Goal: Task Accomplishment & Management: Manage account settings

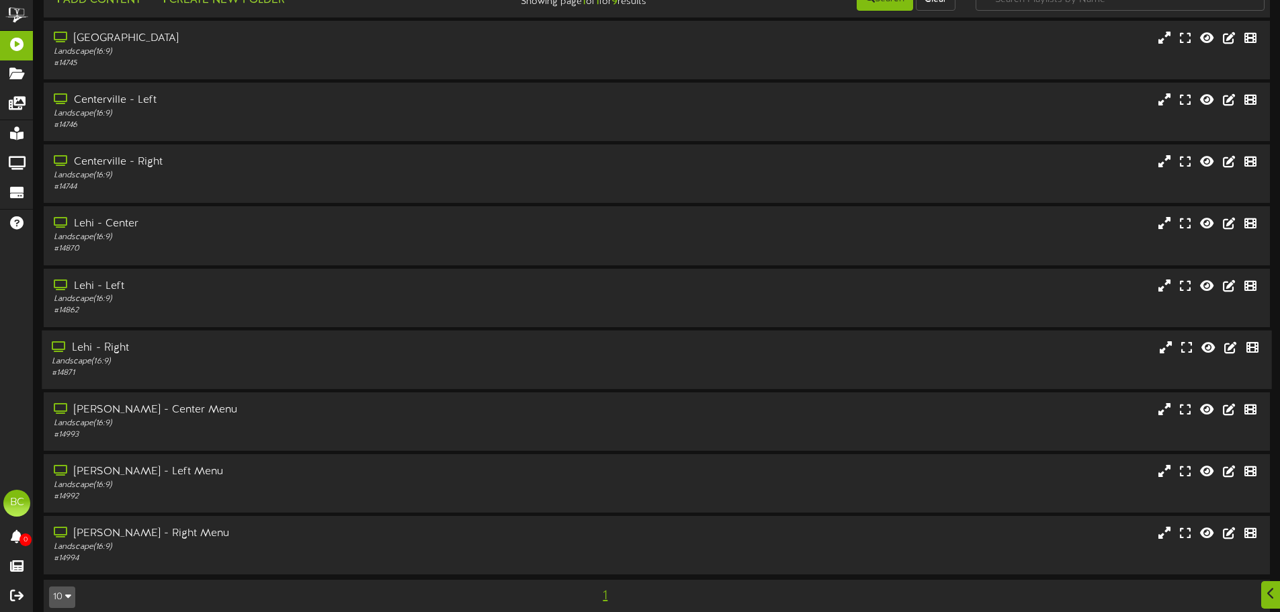
scroll to position [45, 0]
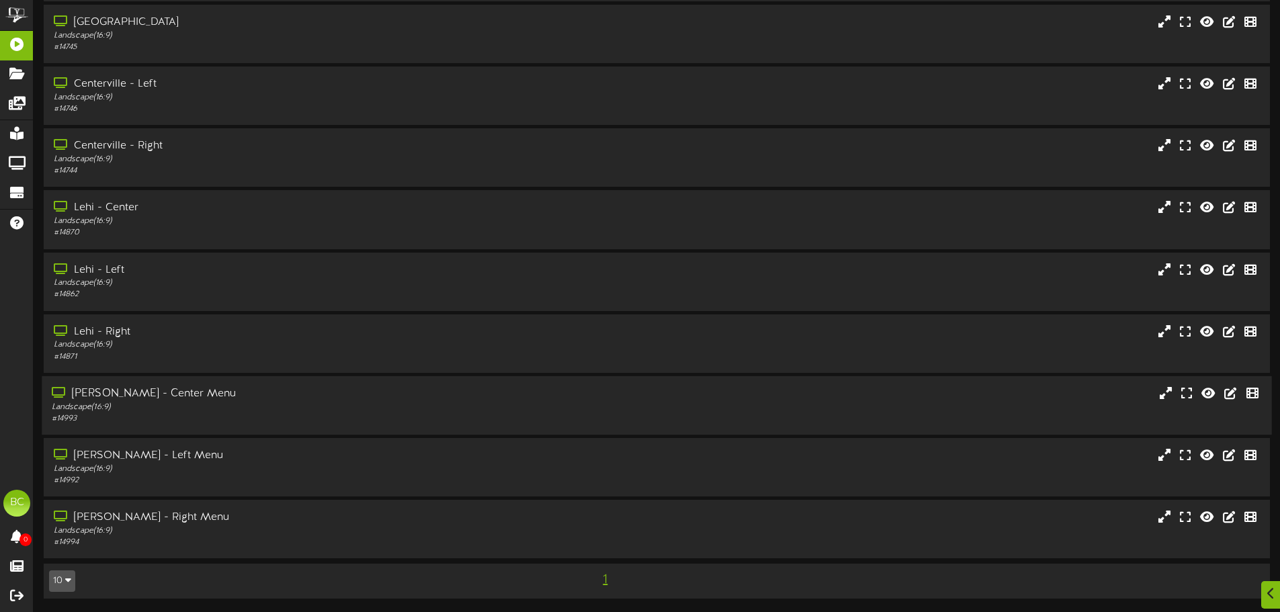
click at [185, 411] on div "Landscape ( 16:9 )" at bounding box center [298, 407] width 493 height 11
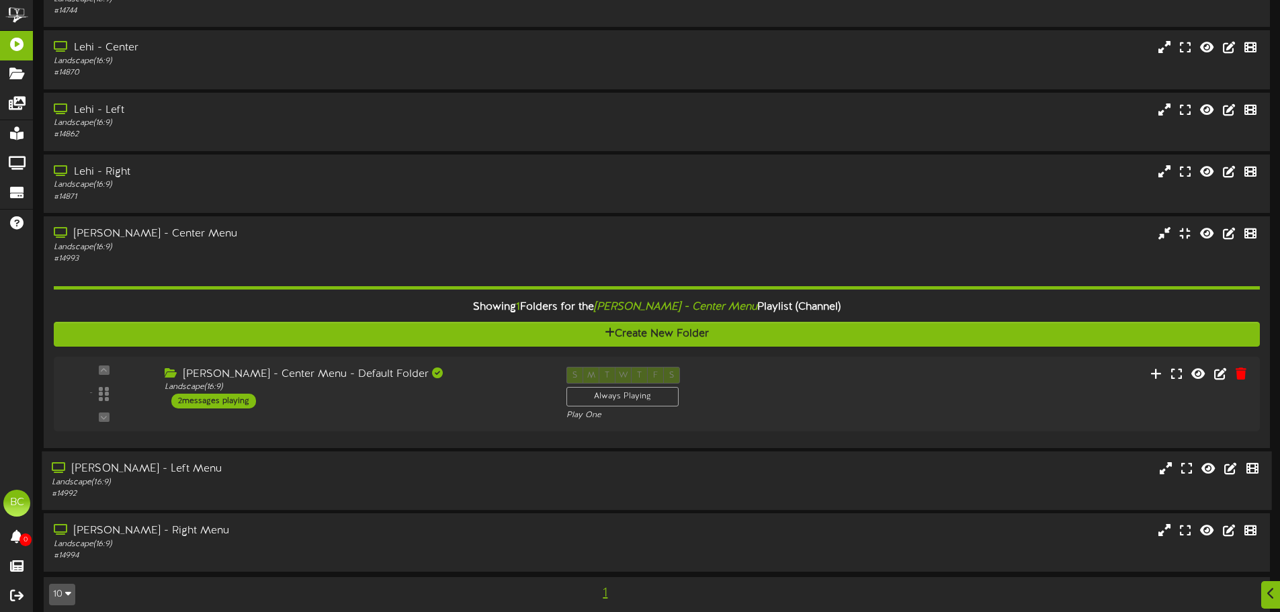
scroll to position [218, 0]
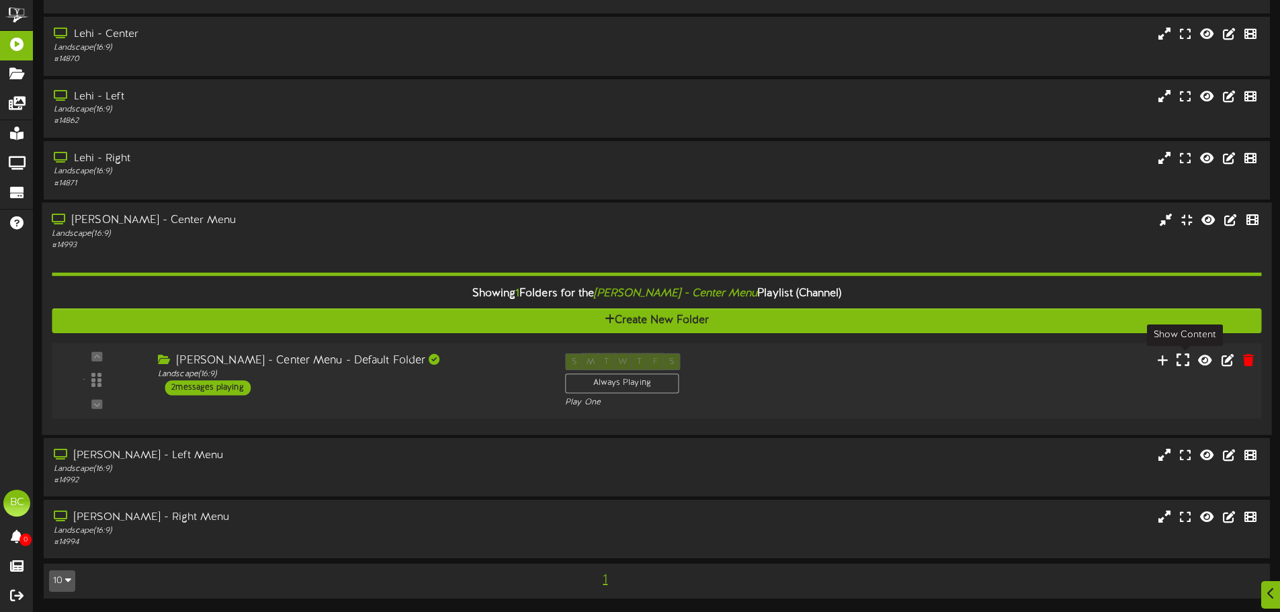
click at [1181, 360] on icon at bounding box center [1183, 359] width 13 height 15
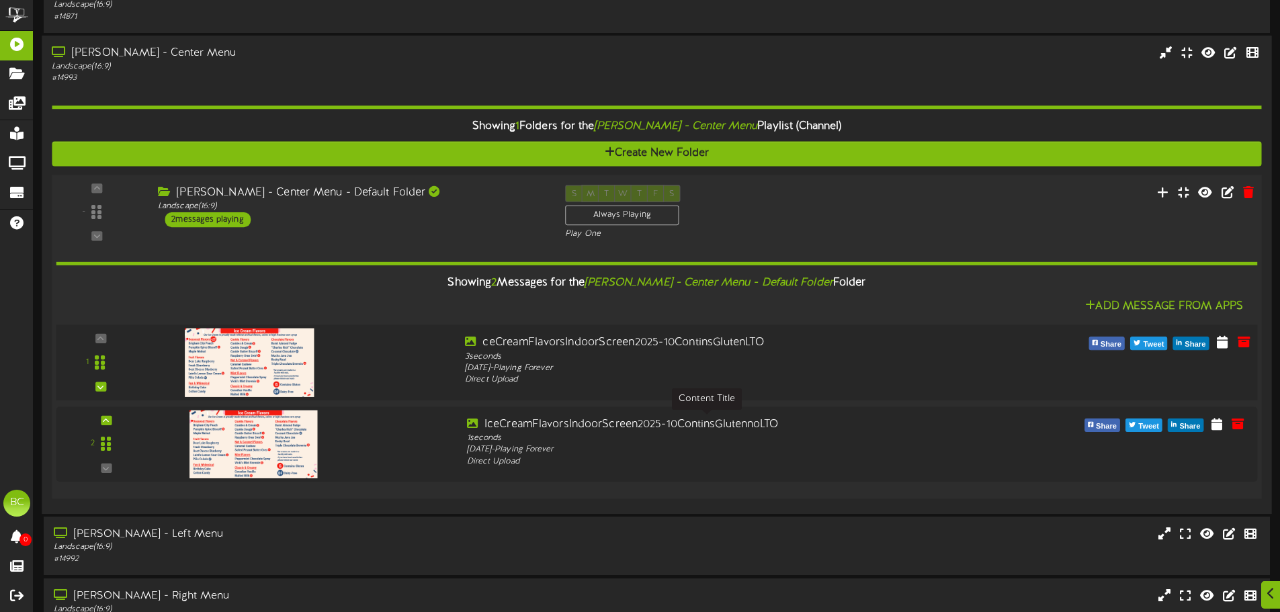
scroll to position [420, 0]
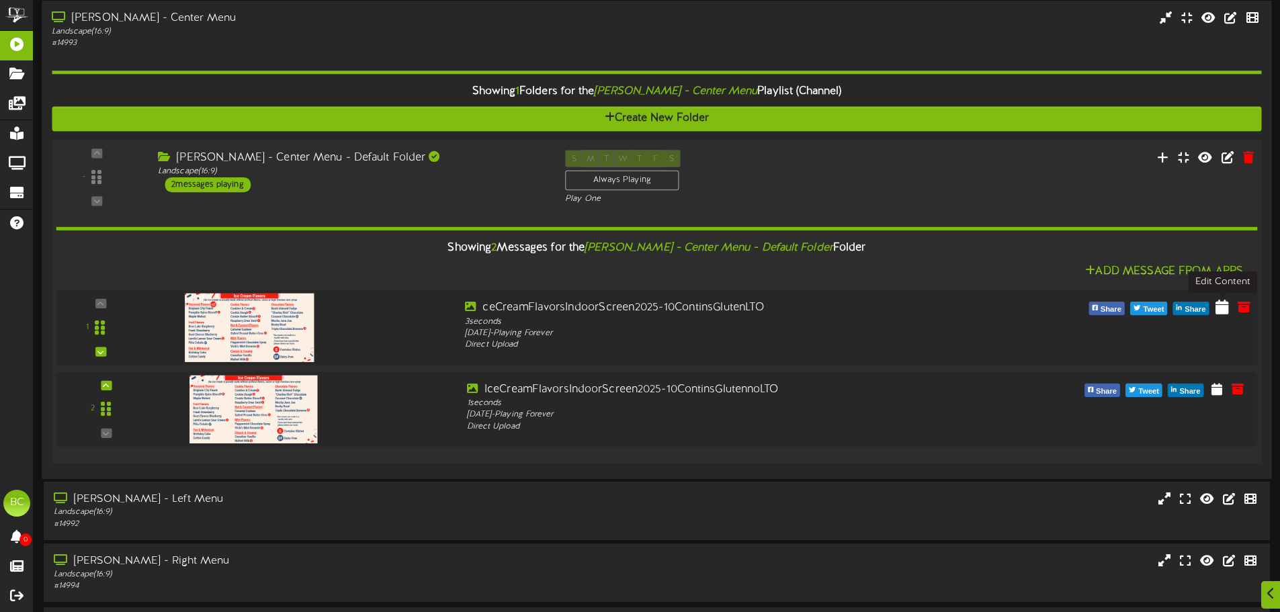
click at [1220, 310] on icon at bounding box center [1222, 306] width 13 height 15
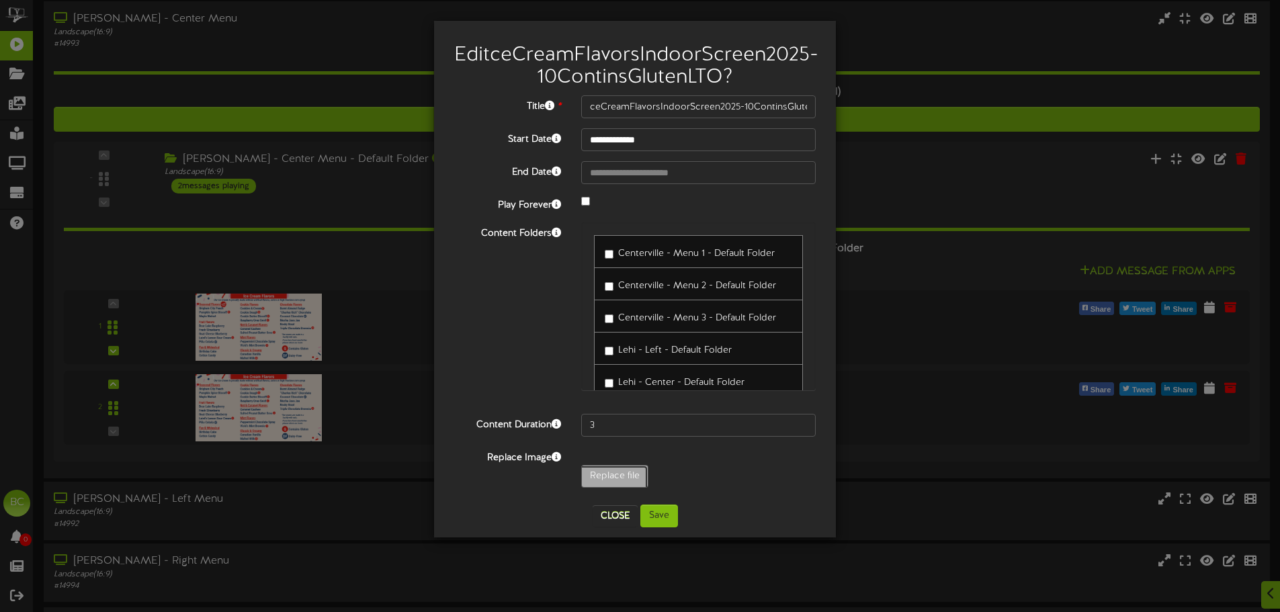
type input "**********"
type input "IceCreamFlavorsIndoorScreen2025-10LimitedTime"
click at [663, 528] on button "Save" at bounding box center [659, 516] width 38 height 23
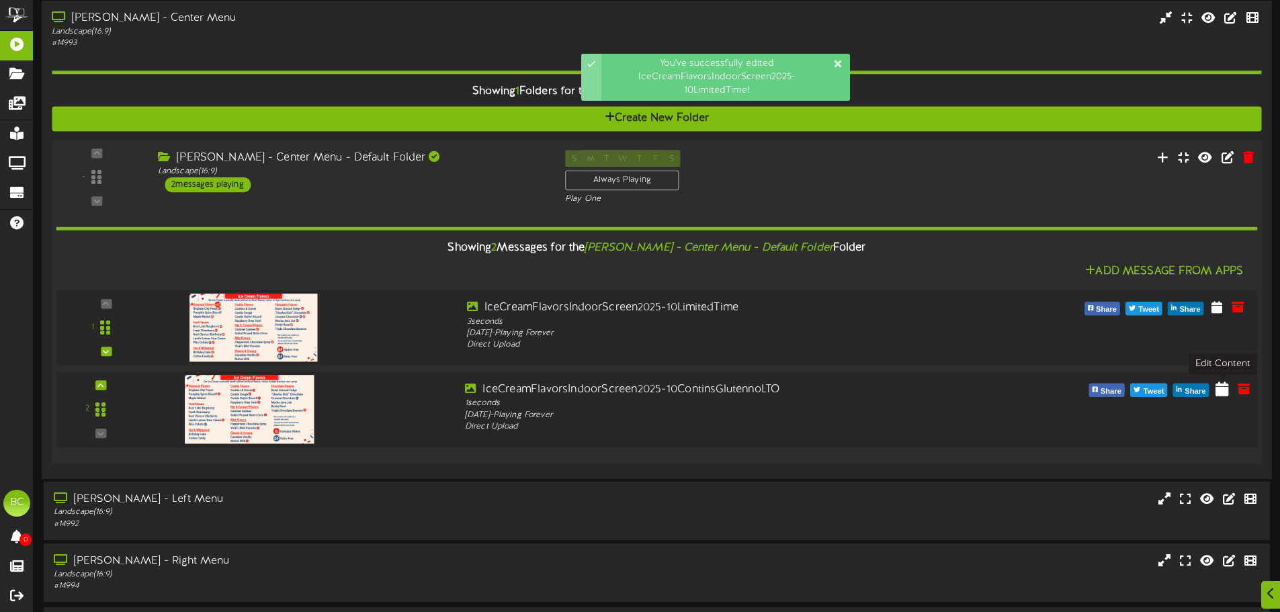
click at [1223, 390] on icon at bounding box center [1222, 388] width 13 height 15
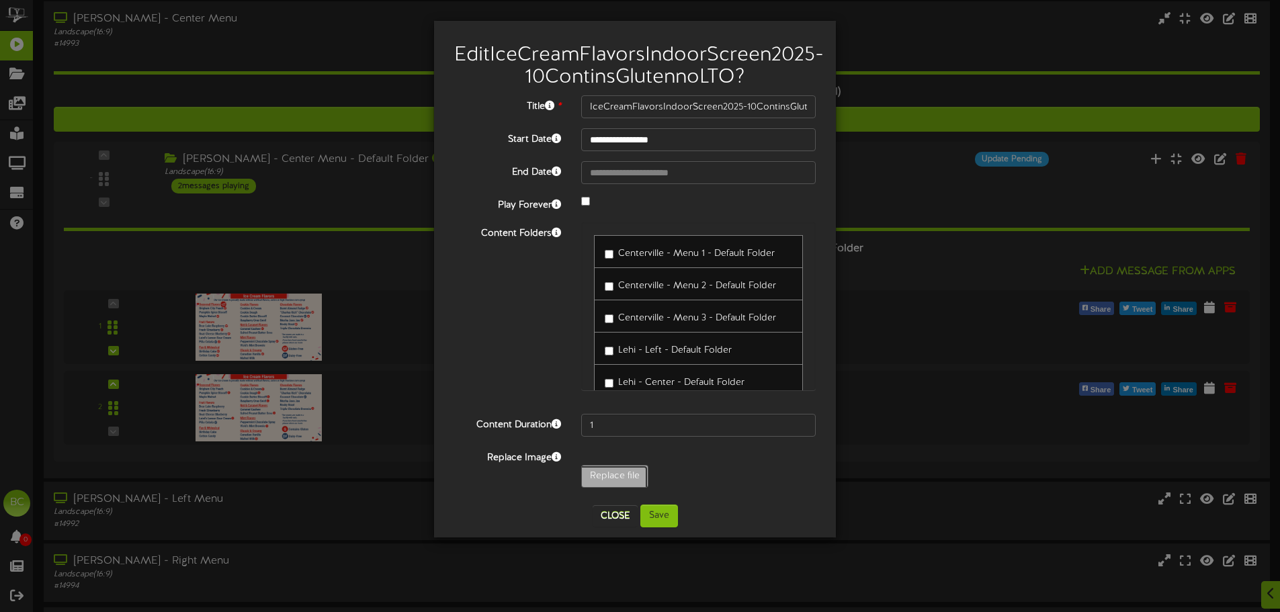
type input "**********"
type input "IceCreamFlavorsIndoorScreen2025-10NoLimitedTime"
click at [661, 528] on button "Save" at bounding box center [659, 516] width 38 height 23
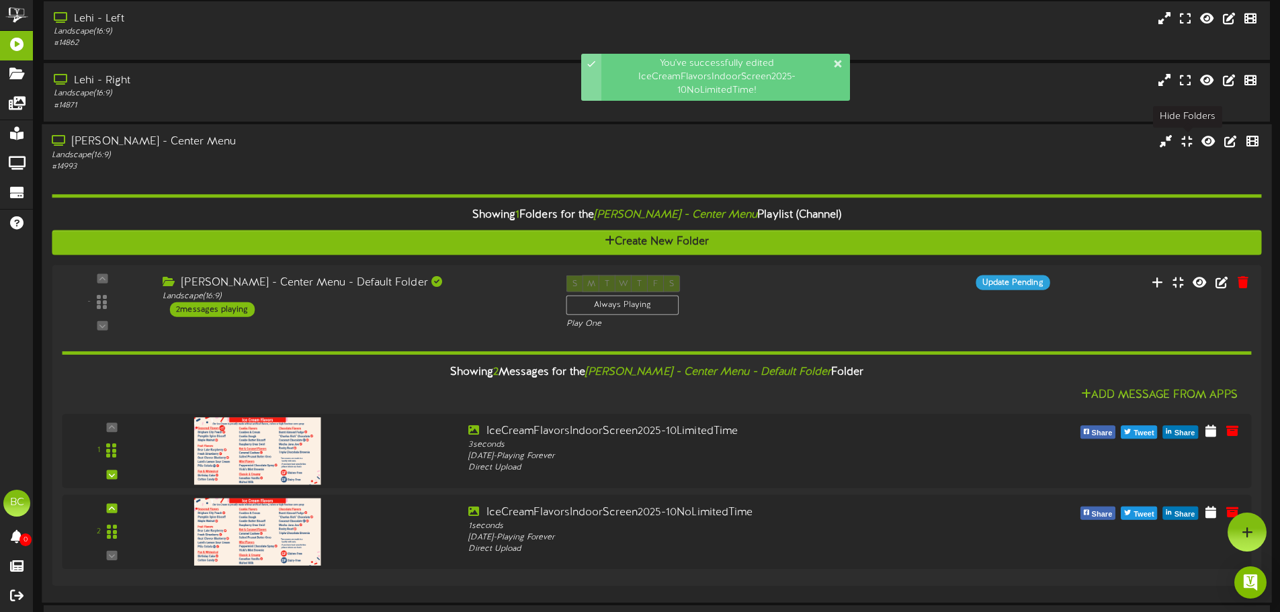
scroll to position [286, 0]
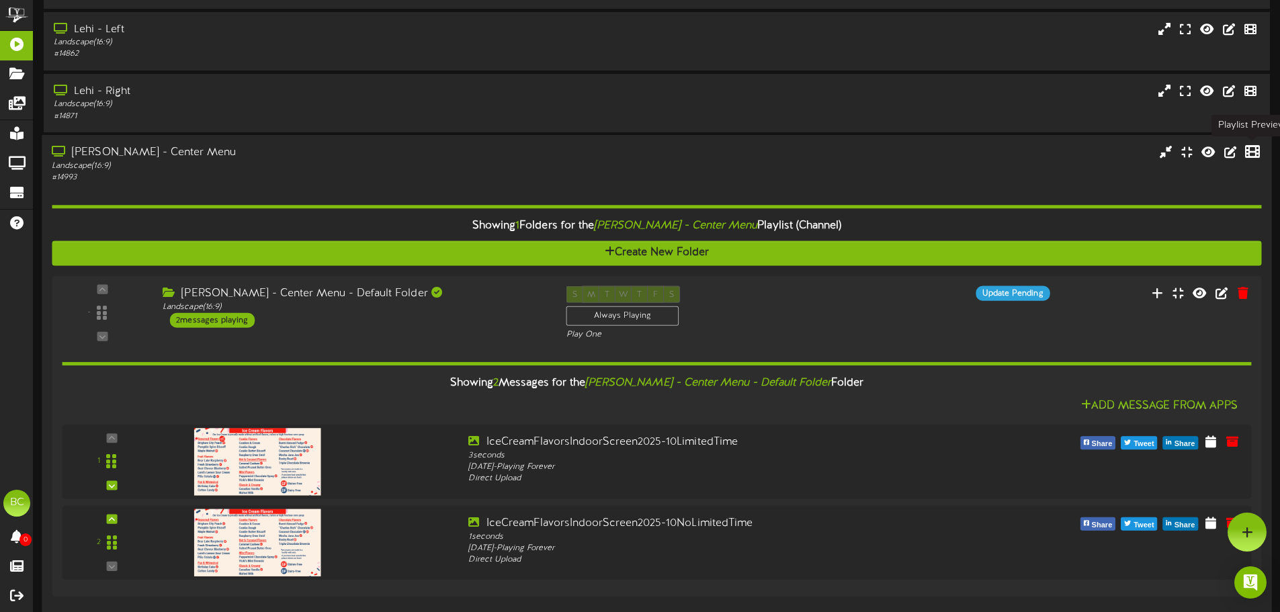
click at [1249, 159] on icon at bounding box center [1252, 151] width 15 height 15
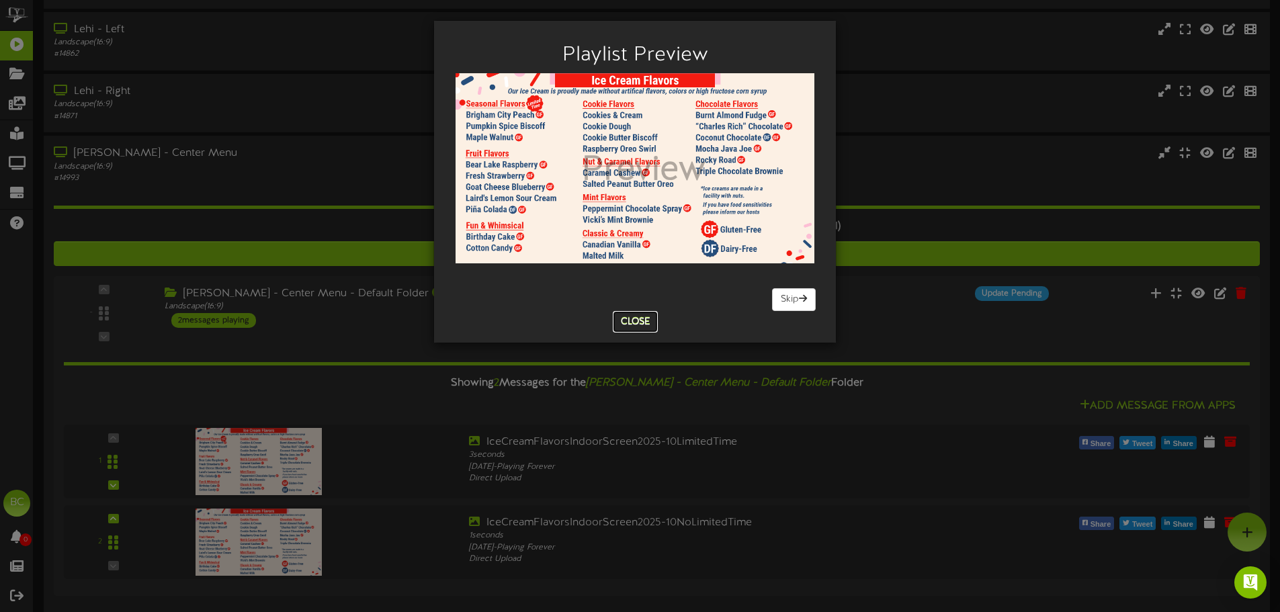
click at [636, 325] on button "Close" at bounding box center [635, 322] width 45 height 22
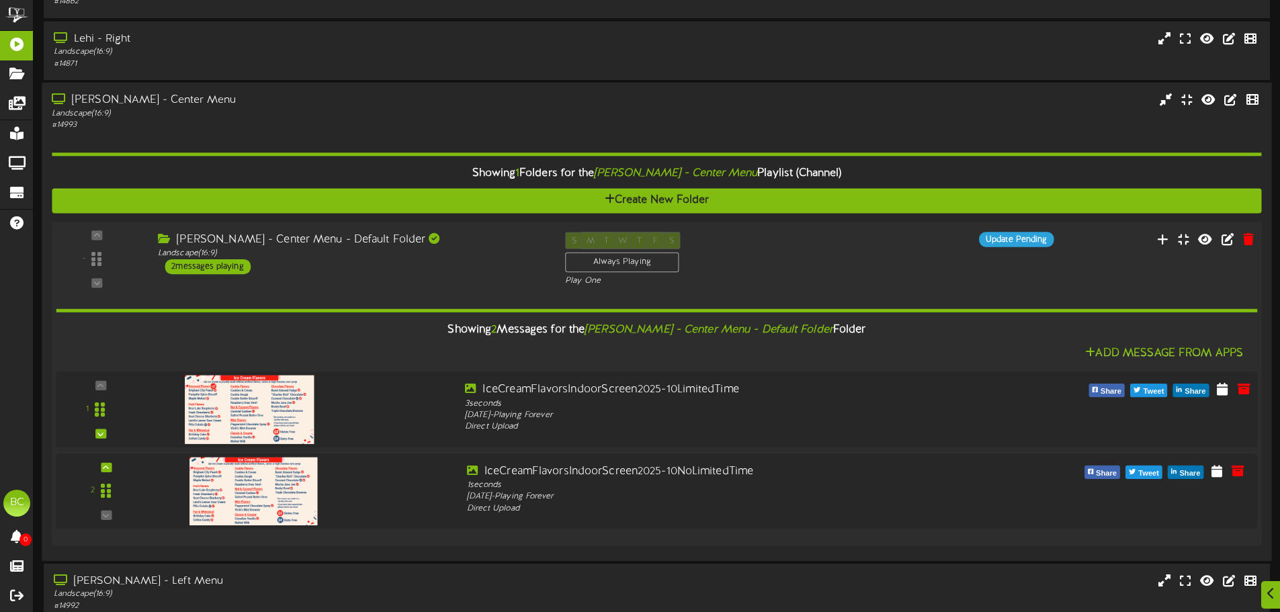
scroll to position [353, 0]
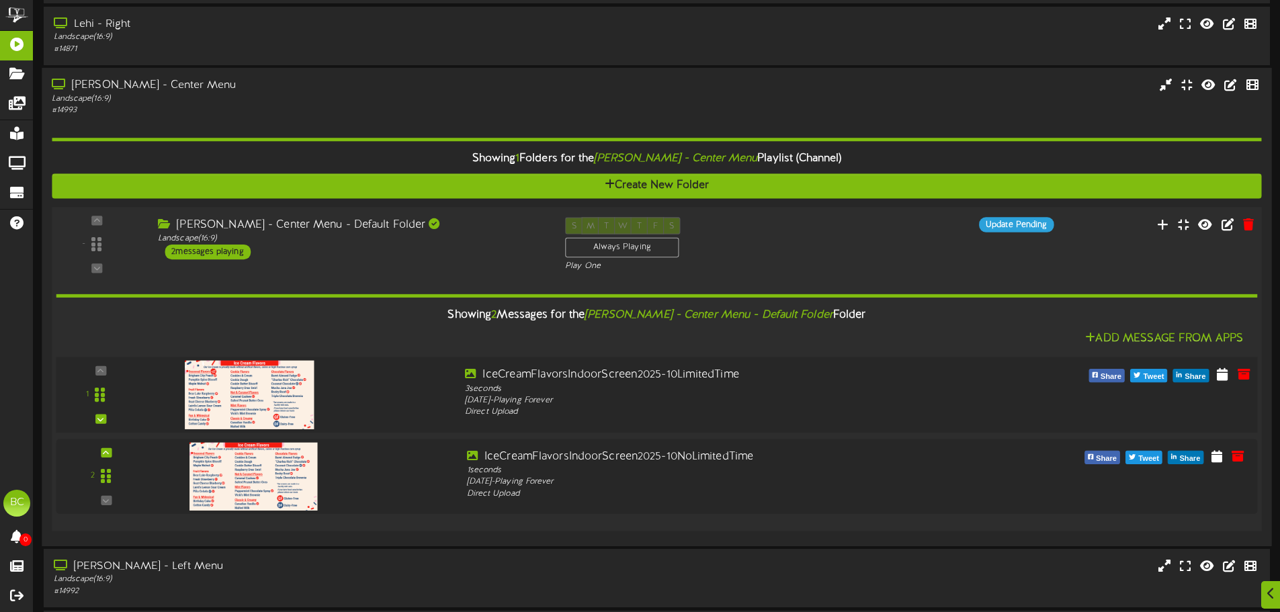
click at [265, 398] on img at bounding box center [250, 394] width 130 height 69
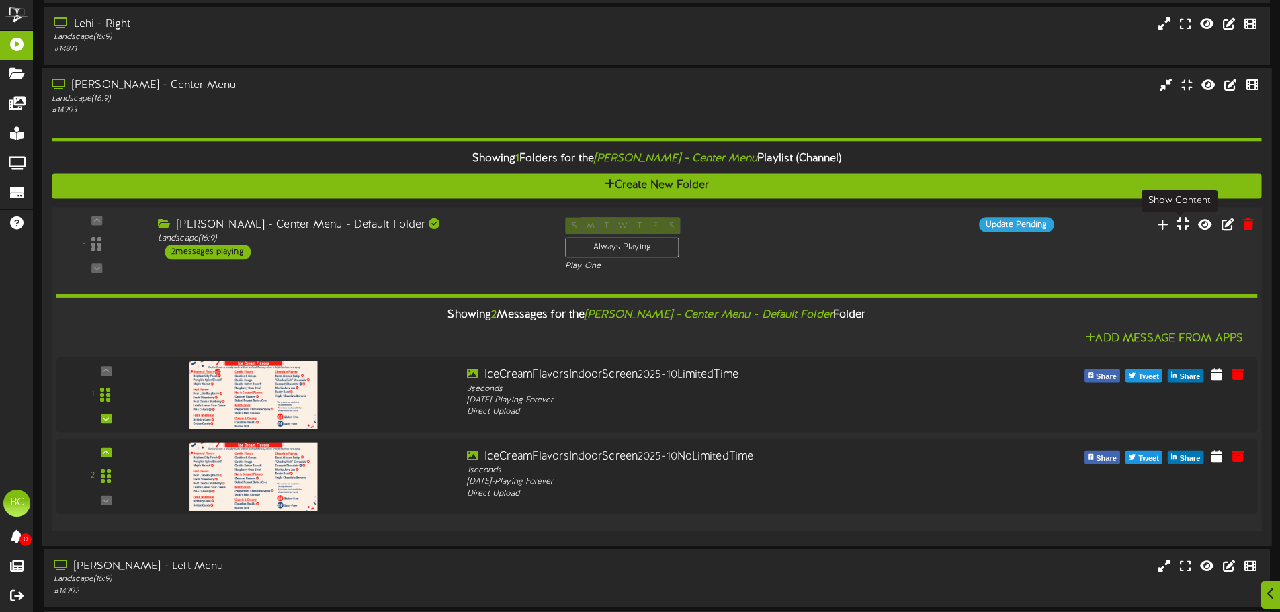
click at [1183, 235] on button at bounding box center [1184, 225] width 22 height 21
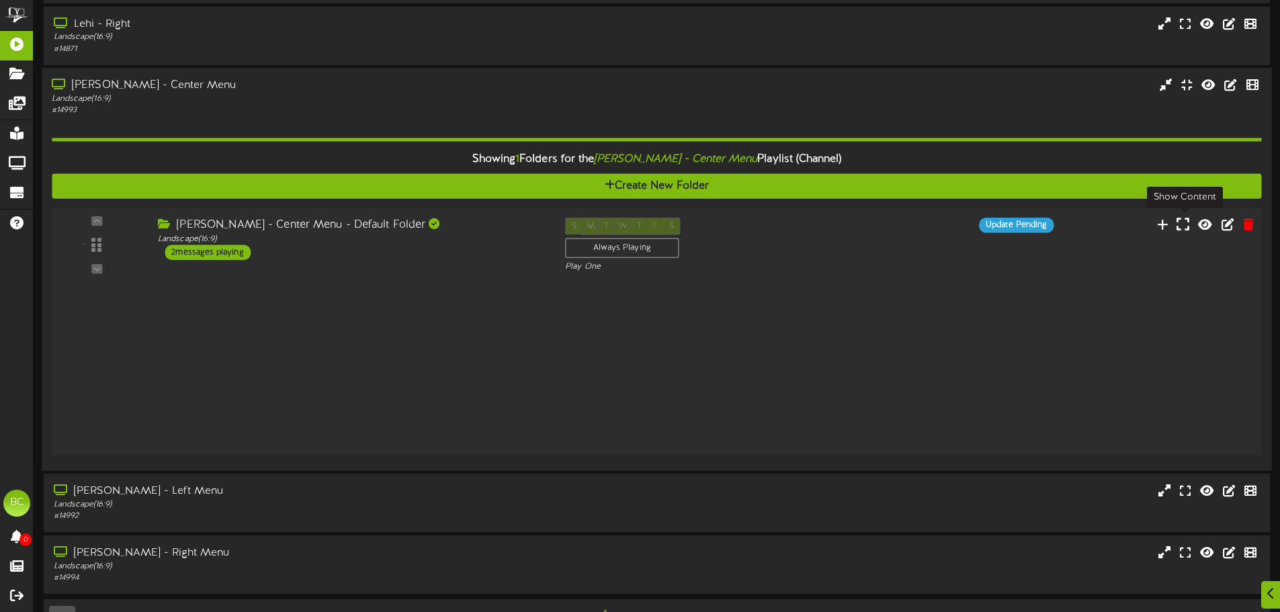
scroll to position [218, 0]
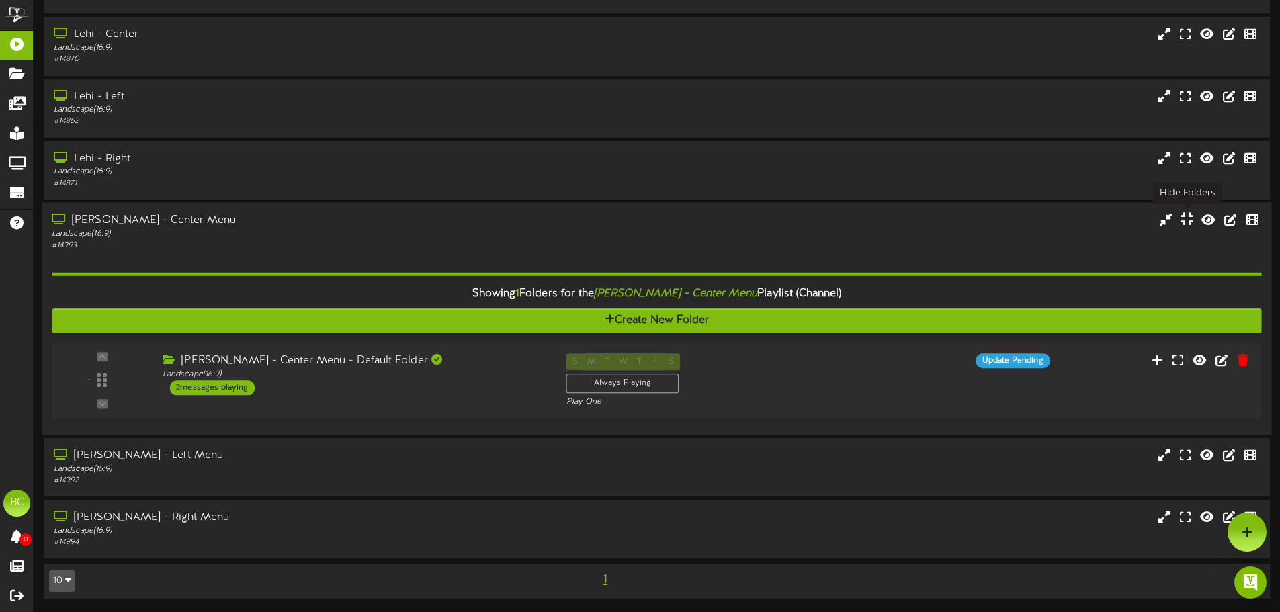
click at [1185, 224] on icon at bounding box center [1187, 219] width 13 height 15
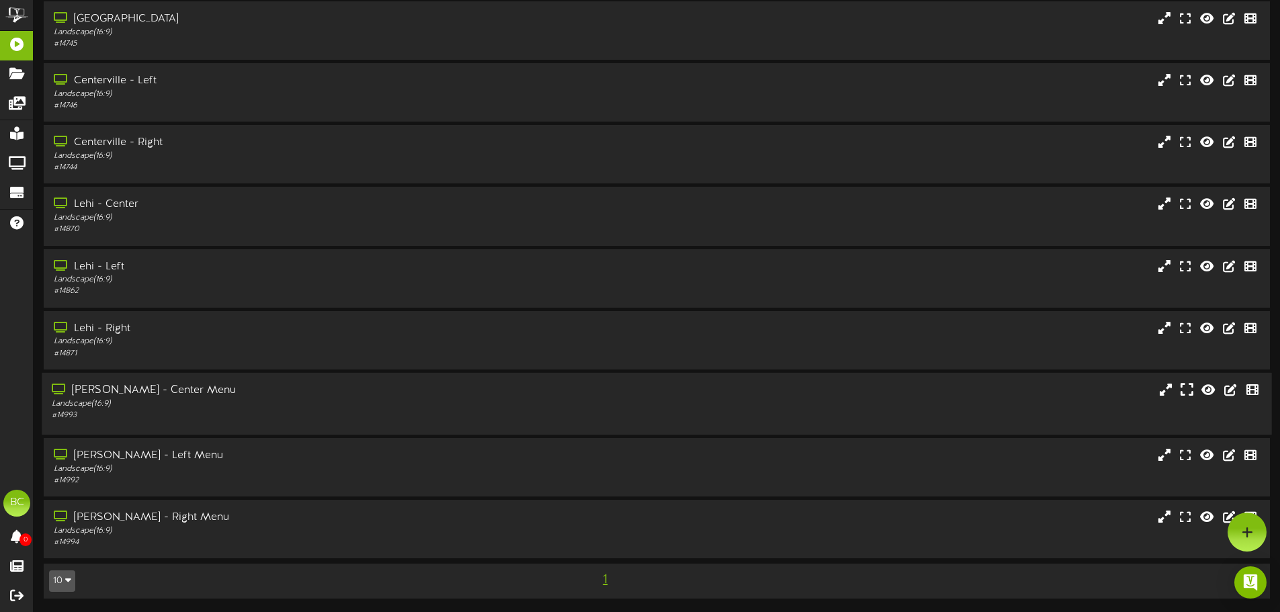
scroll to position [45, 0]
